Goal: Task Accomplishment & Management: Complete application form

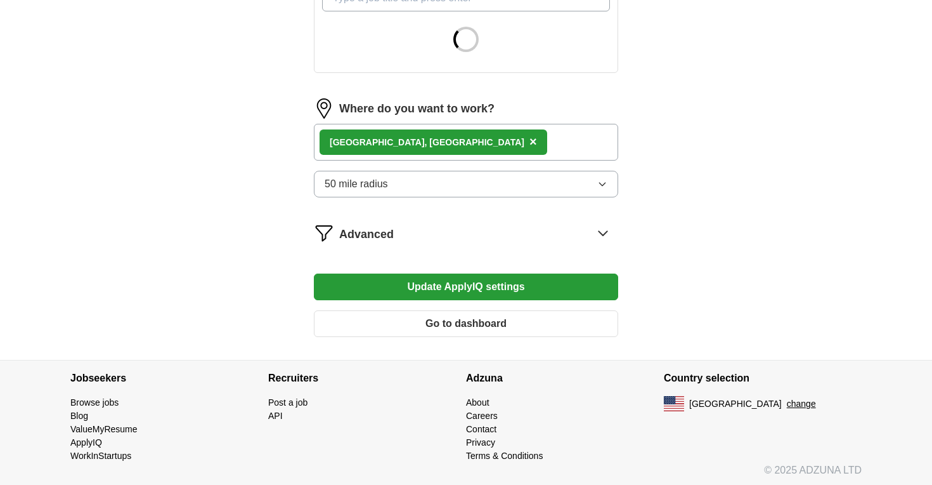
scroll to position [496, 0]
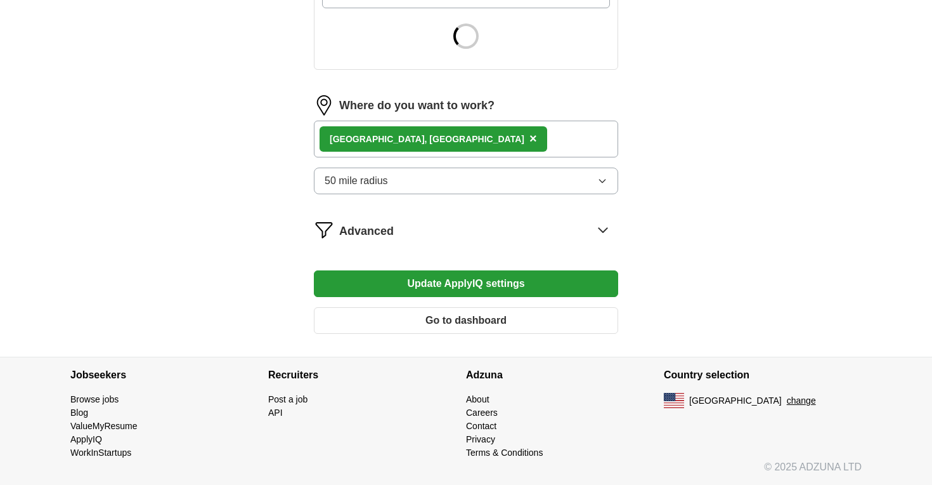
click at [604, 185] on icon "button" at bounding box center [602, 181] width 10 height 10
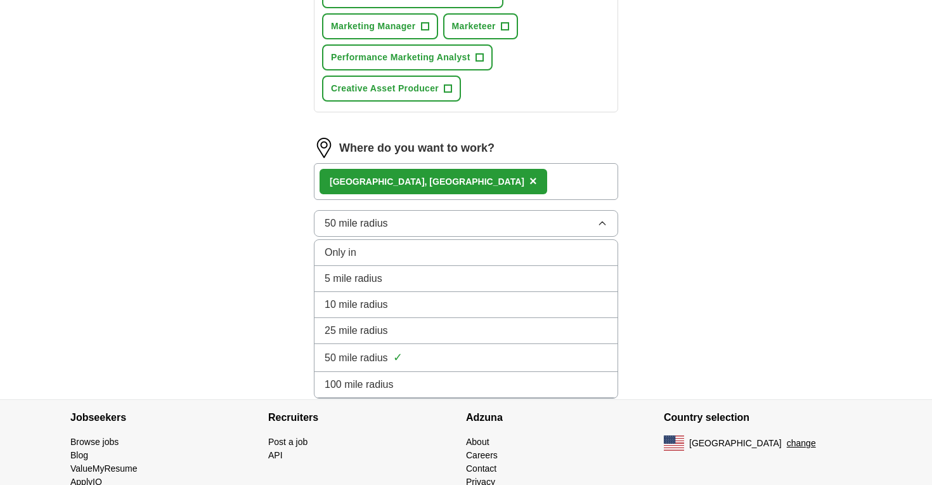
scroll to position [778, 0]
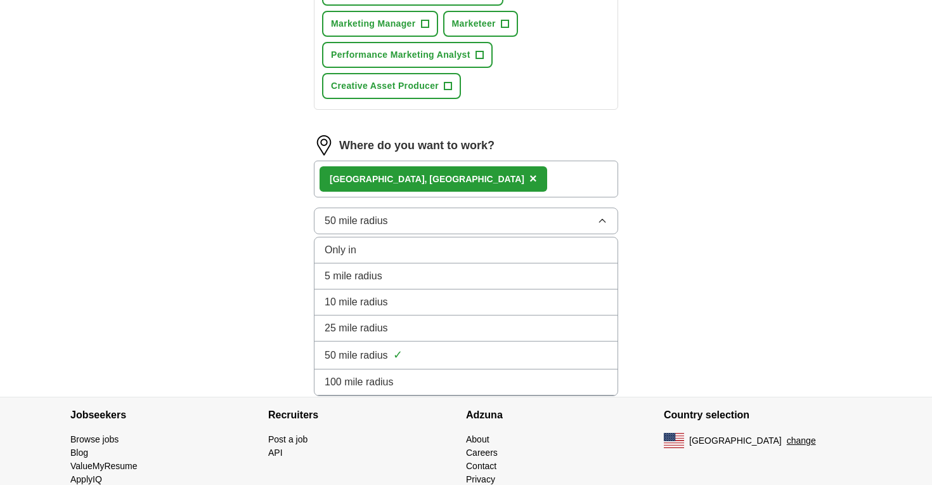
click at [532, 323] on div "25 mile radius" at bounding box center [466, 327] width 283 height 15
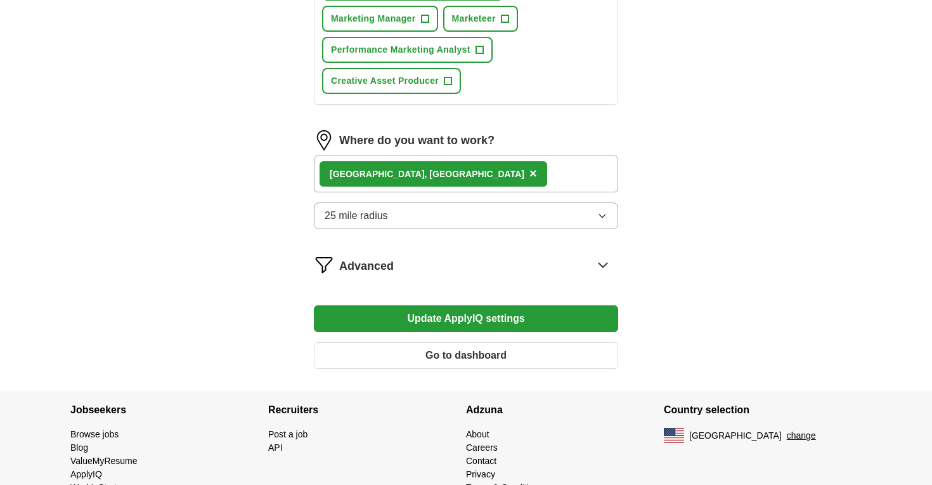
scroll to position [802, 0]
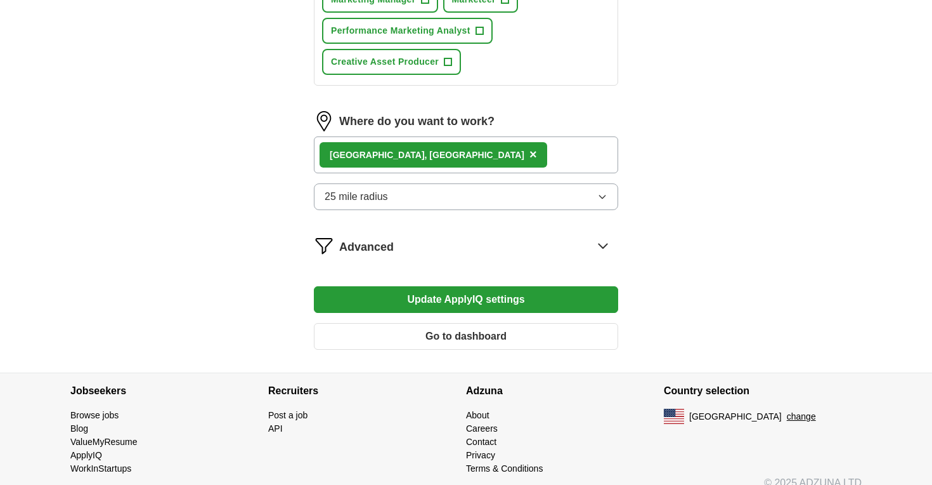
click at [559, 297] on button "Update ApplyIQ settings" at bounding box center [466, 299] width 304 height 27
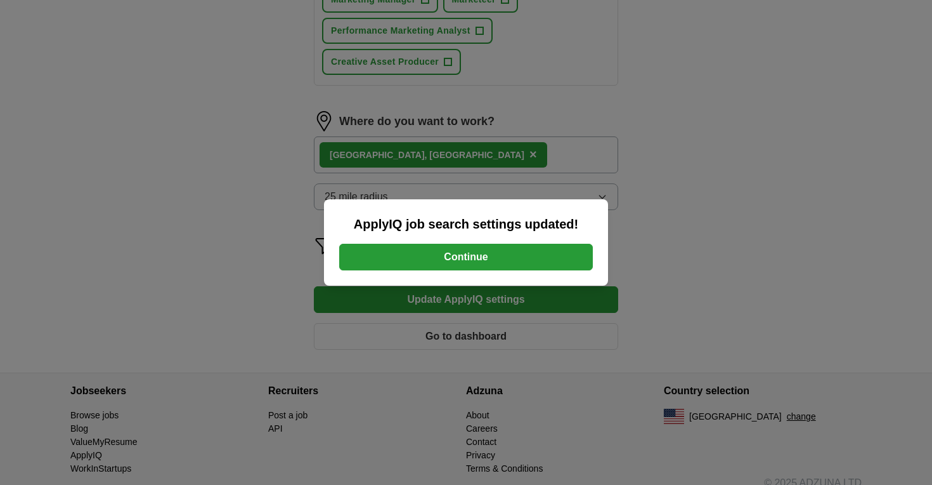
click at [539, 252] on button "Continue" at bounding box center [466, 257] width 254 height 27
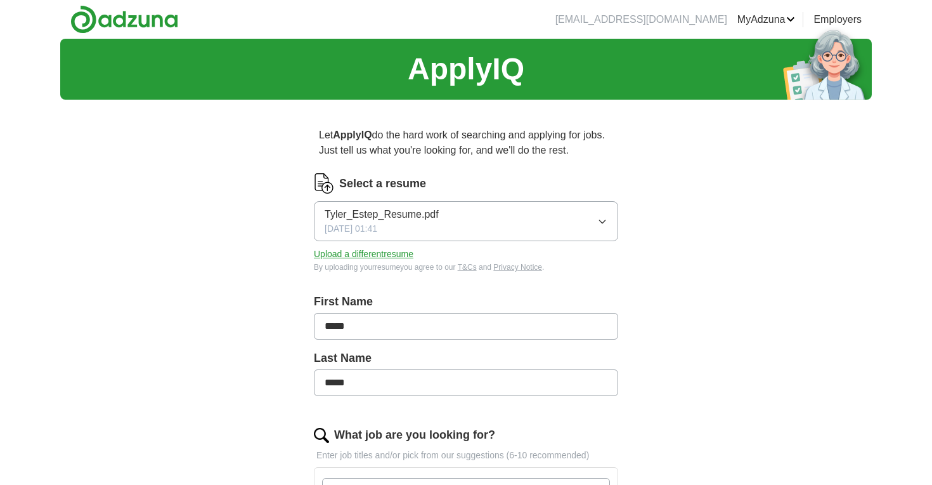
click at [604, 220] on icon "button" at bounding box center [602, 221] width 6 height 3
click at [695, 205] on div "ApplyIQ Let ApplyIQ do the hard work of searching and applying for jobs. Just t…" at bounding box center [466, 446] width 812 height 814
click at [393, 256] on button "Upload a different resume" at bounding box center [364, 253] width 100 height 13
click at [398, 252] on button "Upload a different resume" at bounding box center [364, 253] width 100 height 13
